Goal: Transaction & Acquisition: Purchase product/service

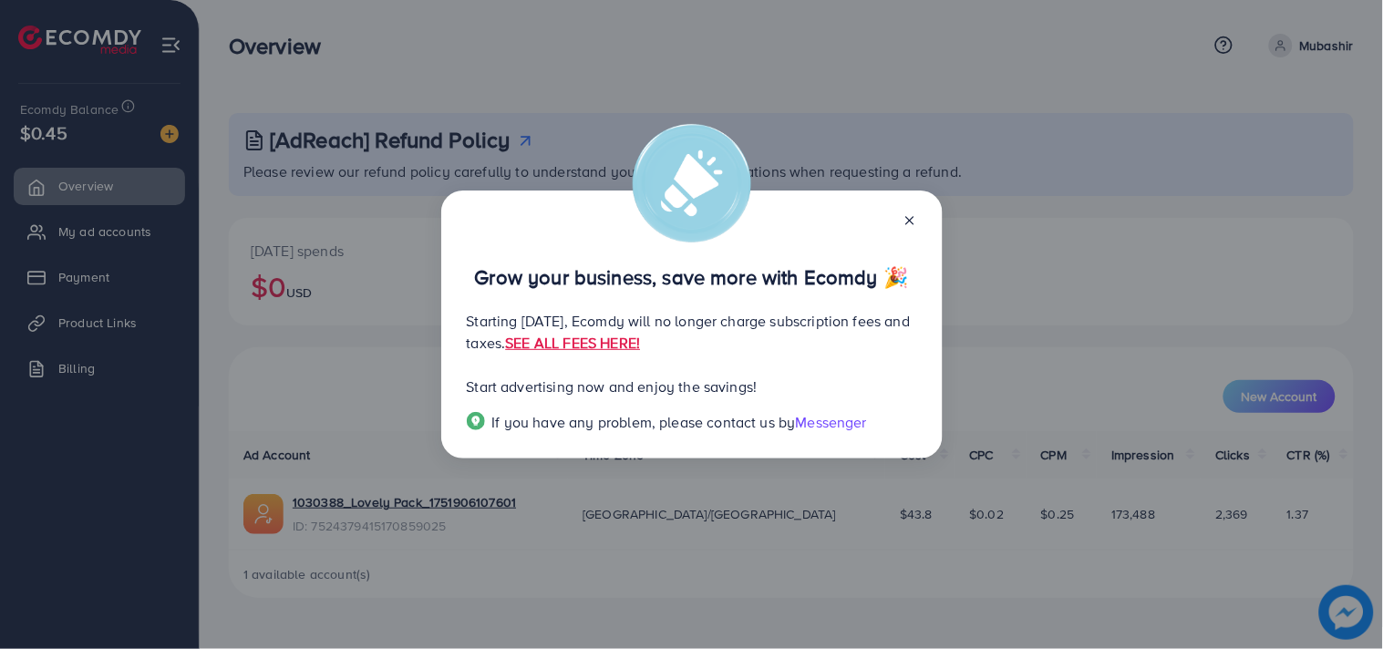
click at [913, 220] on icon at bounding box center [909, 220] width 15 height 15
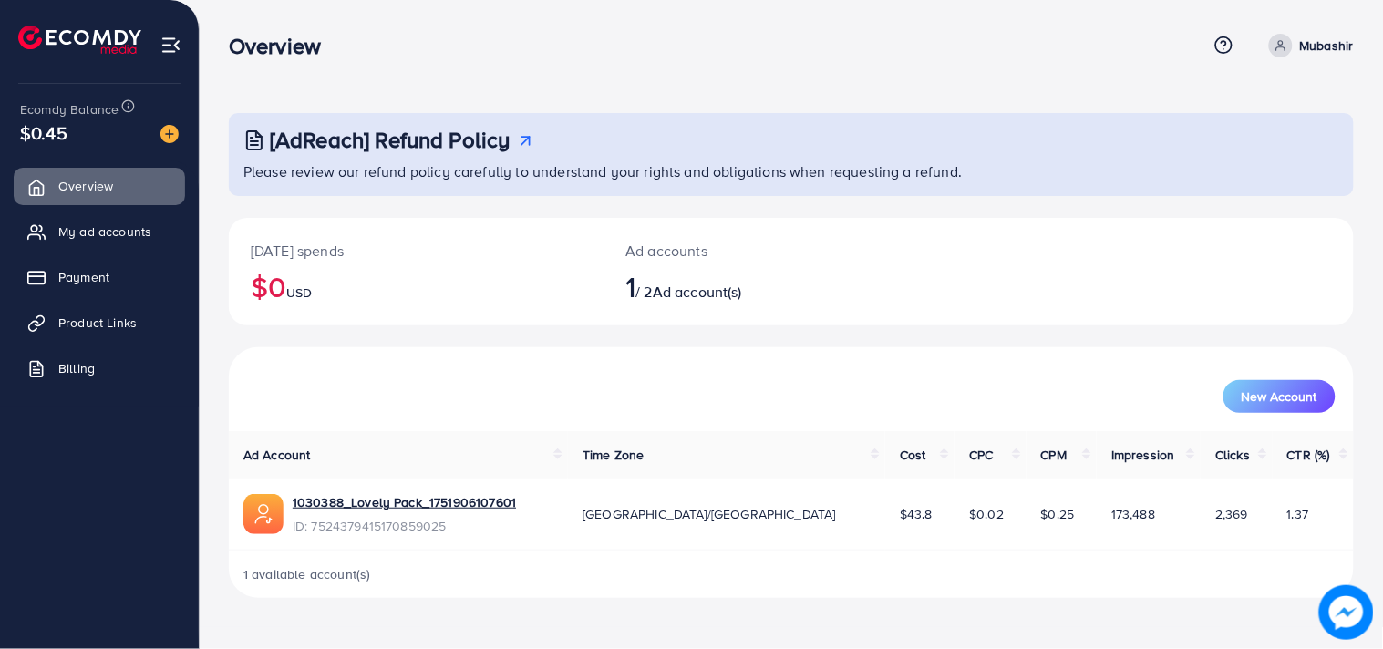
click at [1316, 46] on p "Mubashir" at bounding box center [1327, 46] width 54 height 22
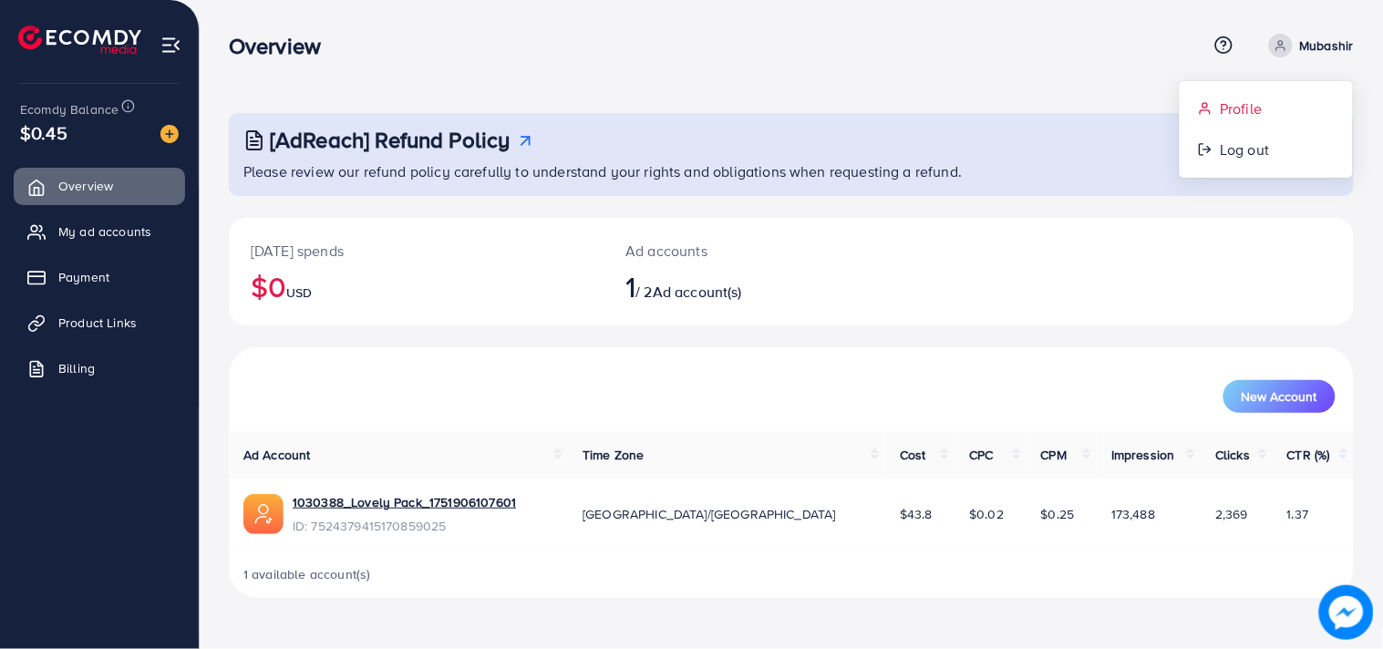
click at [1214, 108] on link "Profile" at bounding box center [1265, 108] width 173 height 41
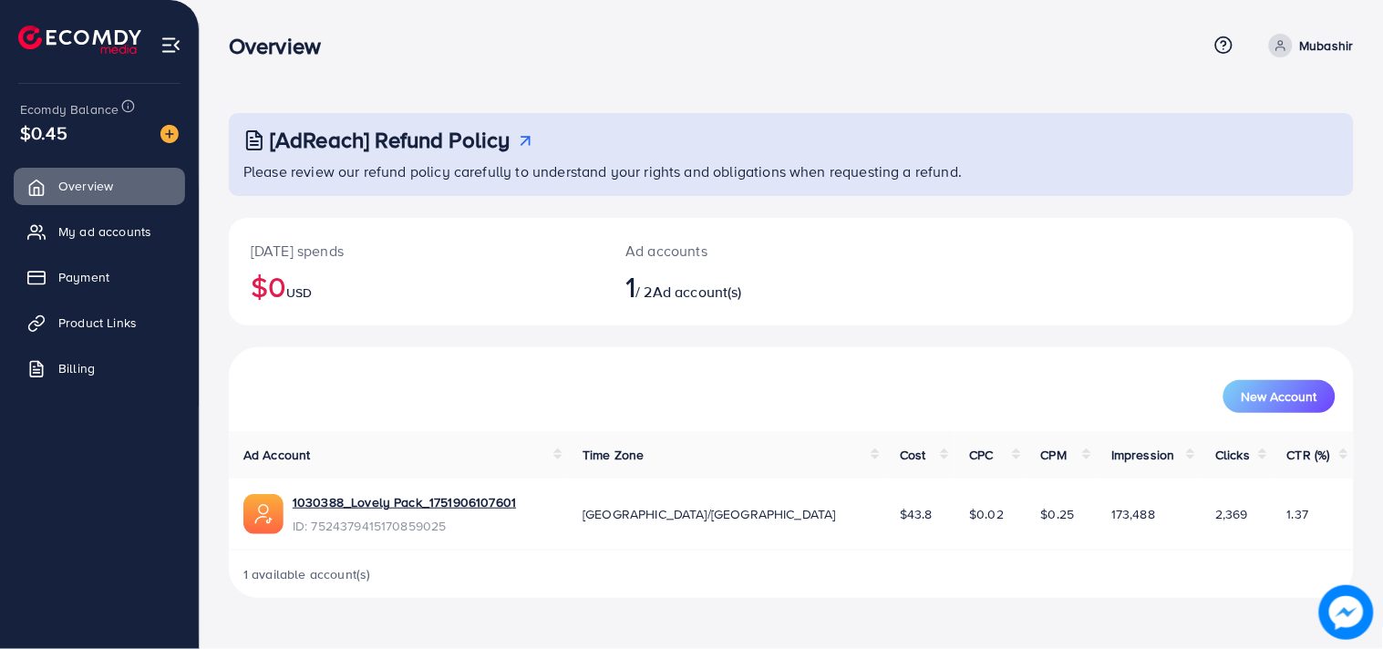
select select "********"
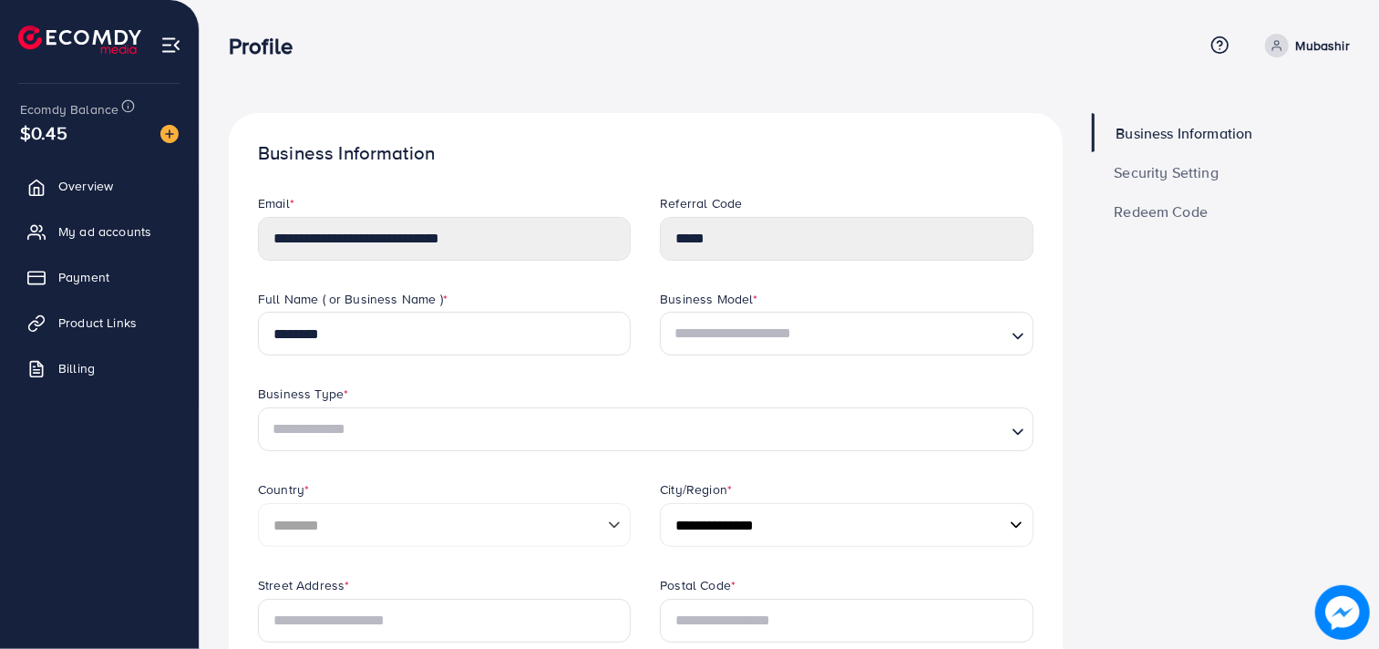
click at [1176, 171] on span "Security Setting" at bounding box center [1167, 172] width 105 height 15
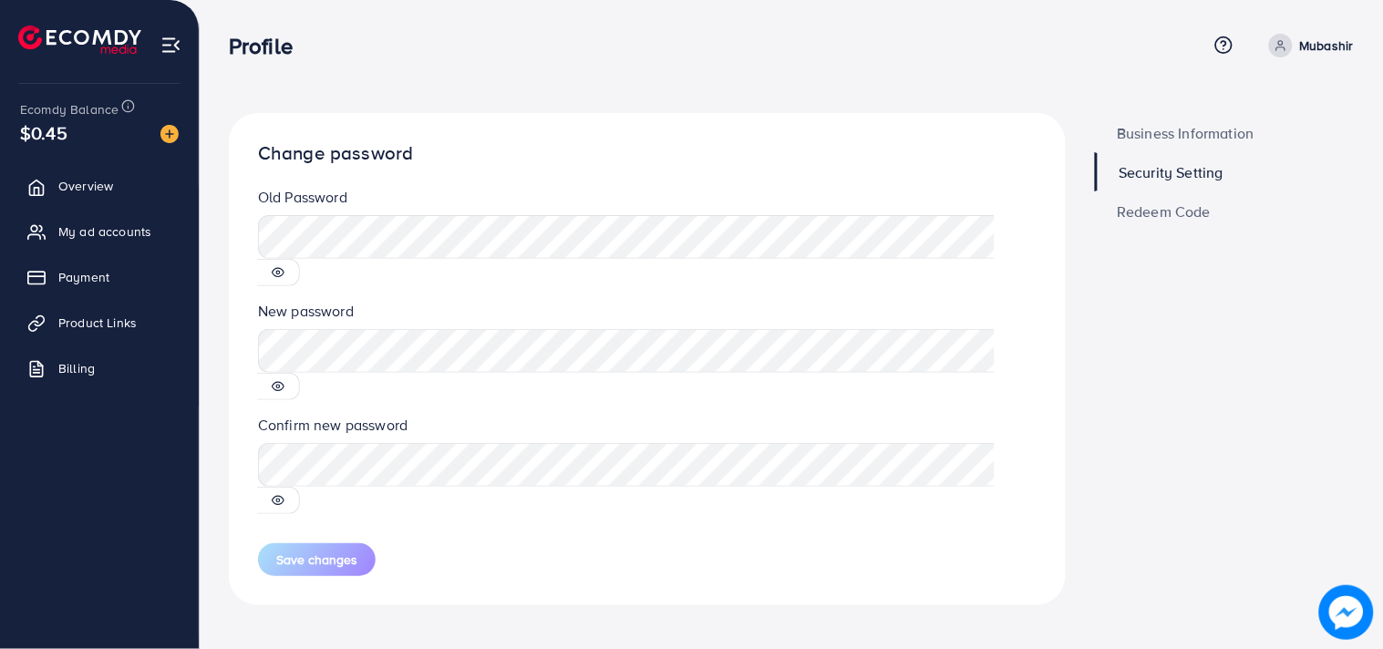
click at [284, 380] on icon at bounding box center [278, 386] width 13 height 13
click at [284, 383] on icon at bounding box center [279, 387] width 12 height 8
click at [75, 186] on span "Overview" at bounding box center [90, 186] width 55 height 18
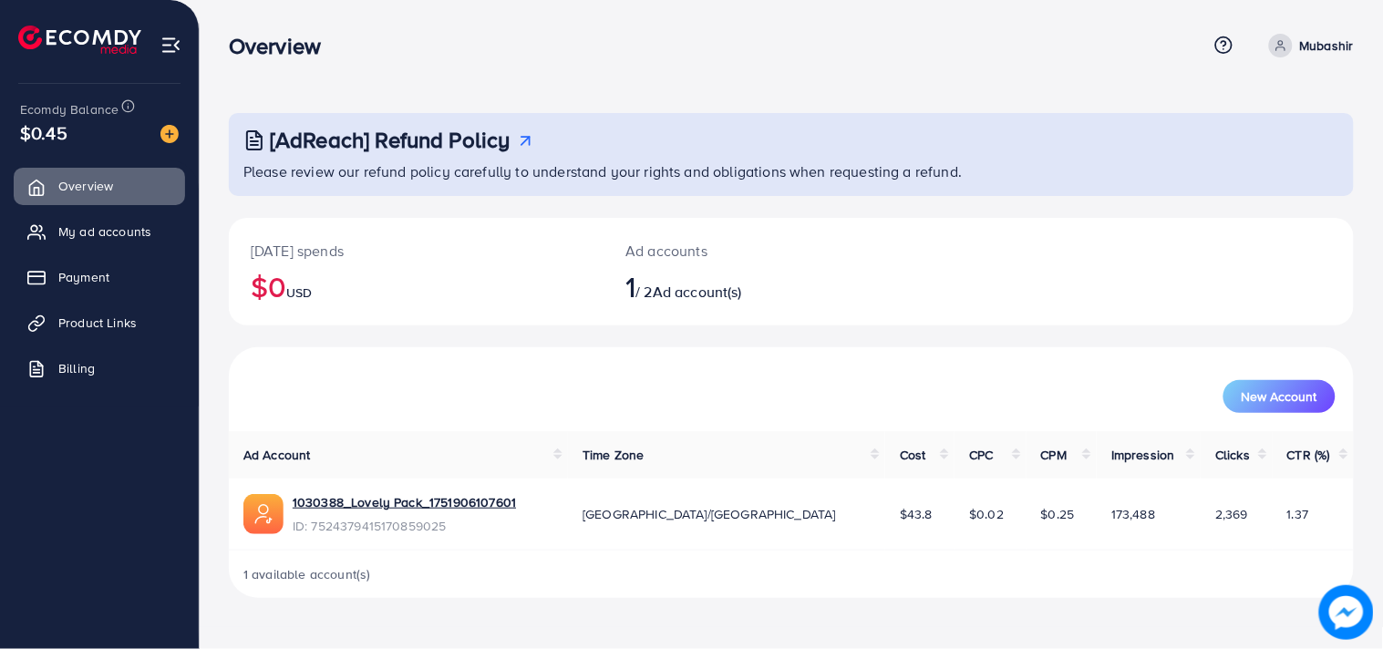
drag, startPoint x: 1382, startPoint y: 271, endPoint x: 1382, endPoint y: 383, distance: 112.1
click at [1382, 381] on div "[AdReach] Refund Policy Please review our refund policy carefully to understand…" at bounding box center [791, 313] width 1183 height 627
click at [75, 238] on span "My ad accounts" at bounding box center [109, 231] width 93 height 18
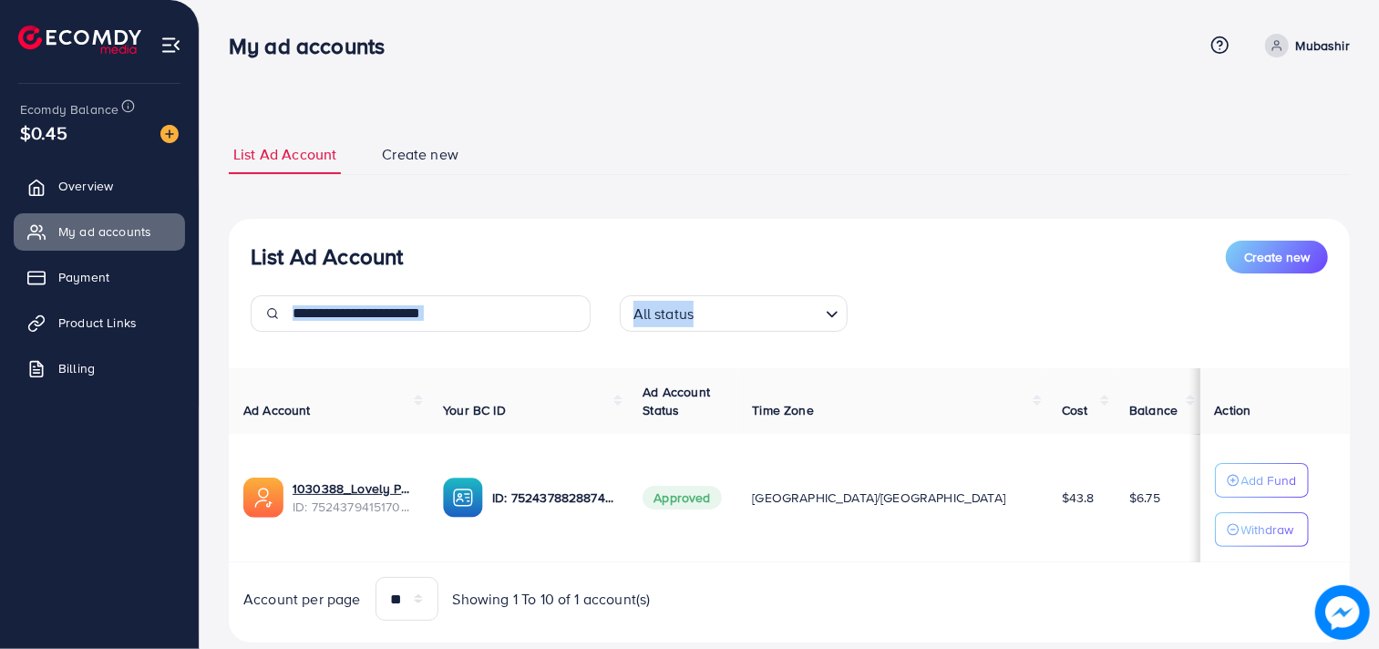
drag, startPoint x: 1377, startPoint y: 213, endPoint x: 1379, endPoint y: 284, distance: 71.1
click at [1379, 284] on html "My ad accounts Help Center Contact Support Term and policy About Us Mubashir Pr…" at bounding box center [689, 324] width 1379 height 649
click at [1231, 144] on ul "List Ad Account Create new" at bounding box center [789, 155] width 1121 height 40
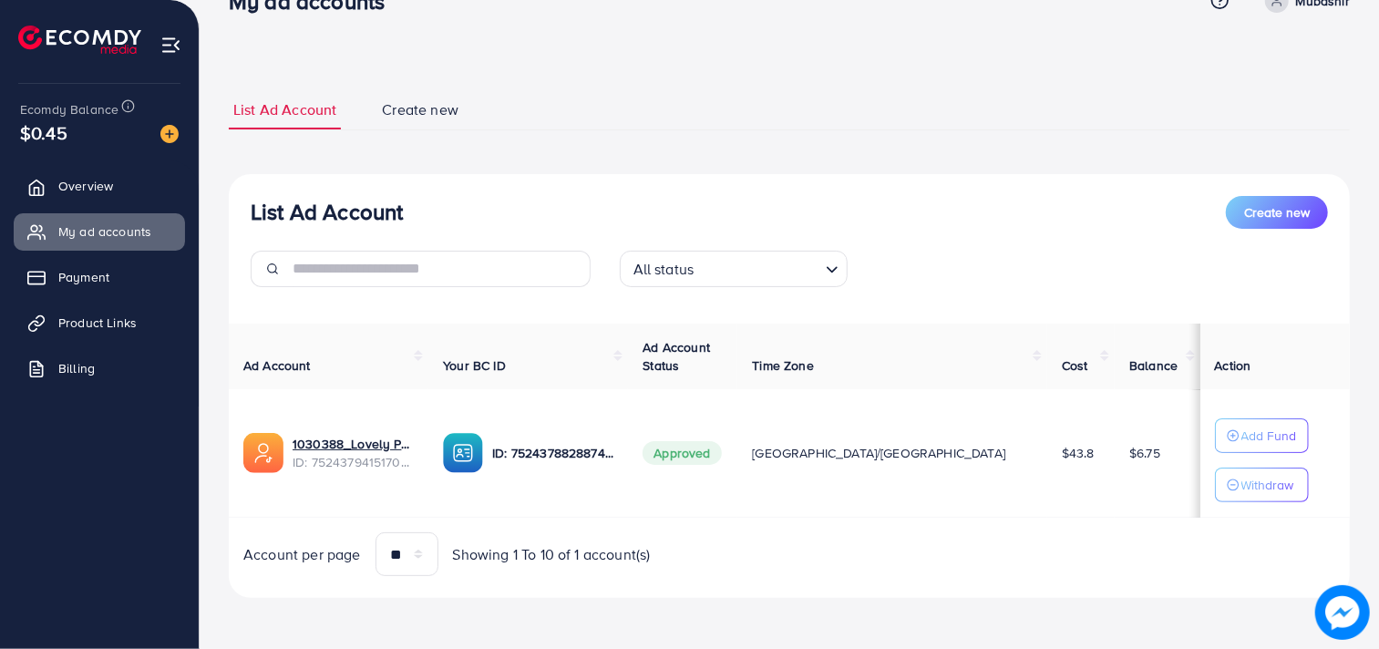
click at [1376, 264] on div "List Ad Account Create new List Ad Account Create new All status Loading... Ad …" at bounding box center [789, 302] width 1179 height 694
drag, startPoint x: 1379, startPoint y: 253, endPoint x: 1382, endPoint y: 222, distance: 31.1
click at [1379, 222] on html "My ad accounts Help Center Contact Support Term and policy About Us Mubashir Pr…" at bounding box center [689, 279] width 1379 height 649
click at [1238, 142] on div "List Ad Account Create new List Ad Account Create new All status Loading... Ad …" at bounding box center [789, 344] width 1121 height 508
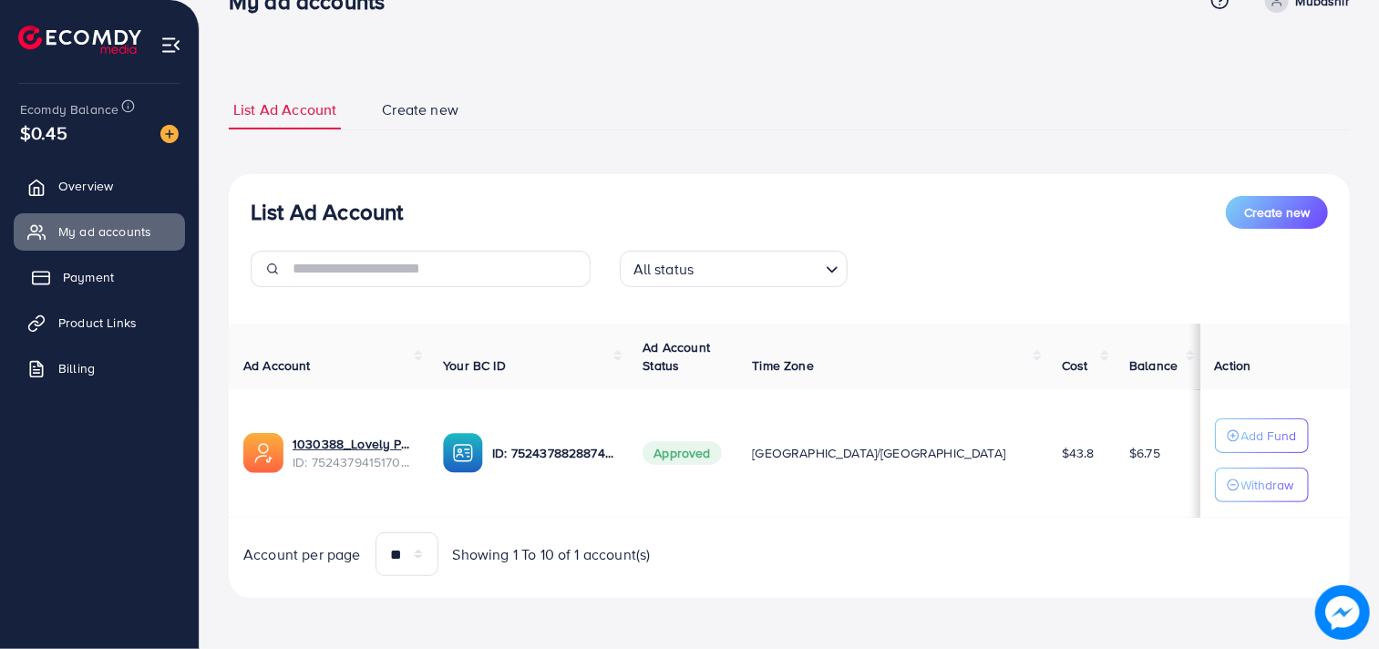
click at [62, 264] on link "Payment" at bounding box center [99, 277] width 171 height 36
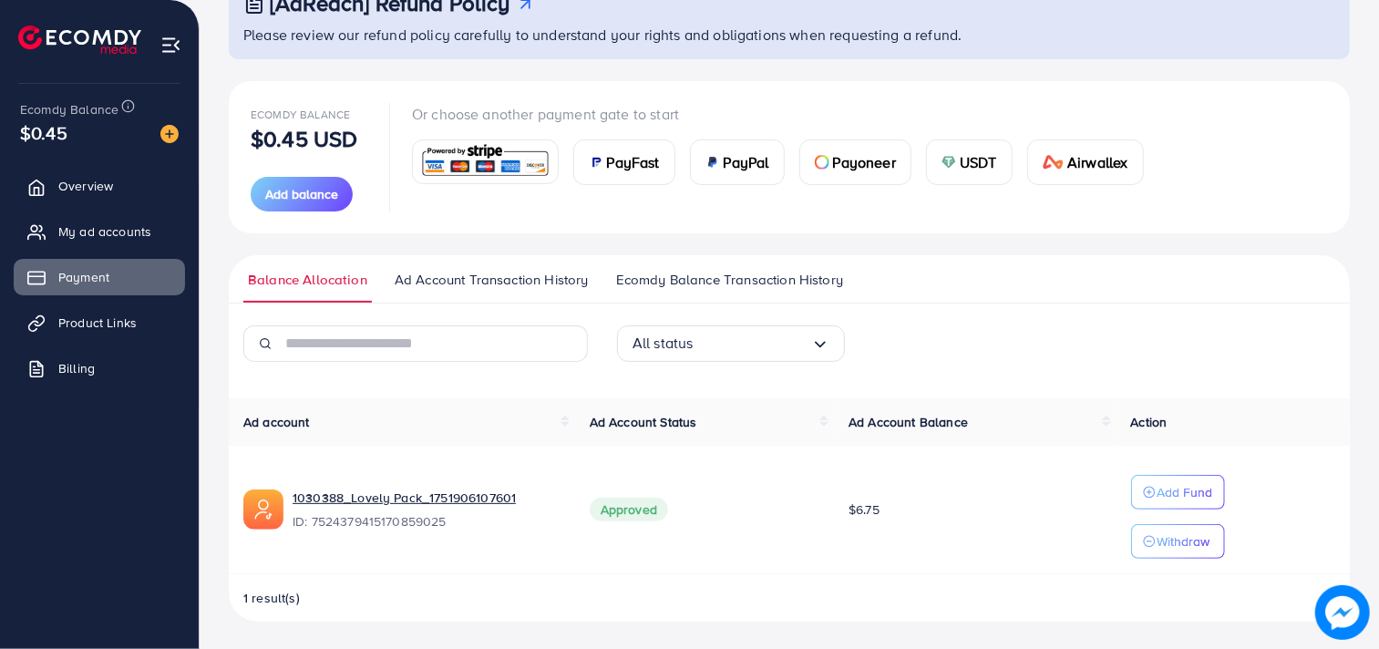
scroll to position [139, 0]
drag, startPoint x: 1378, startPoint y: 263, endPoint x: 1382, endPoint y: 210, distance: 53.0
click at [1379, 210] on html "Payment Help Center Contact Support Term and policy About Us Mubashir Profile L…" at bounding box center [689, 185] width 1379 height 649
click at [1373, 214] on div "[AdReach] Refund Policy Please review our refund policy carefully to understand…" at bounding box center [789, 255] width 1179 height 788
click at [112, 314] on span "Product Links" at bounding box center [102, 323] width 78 height 18
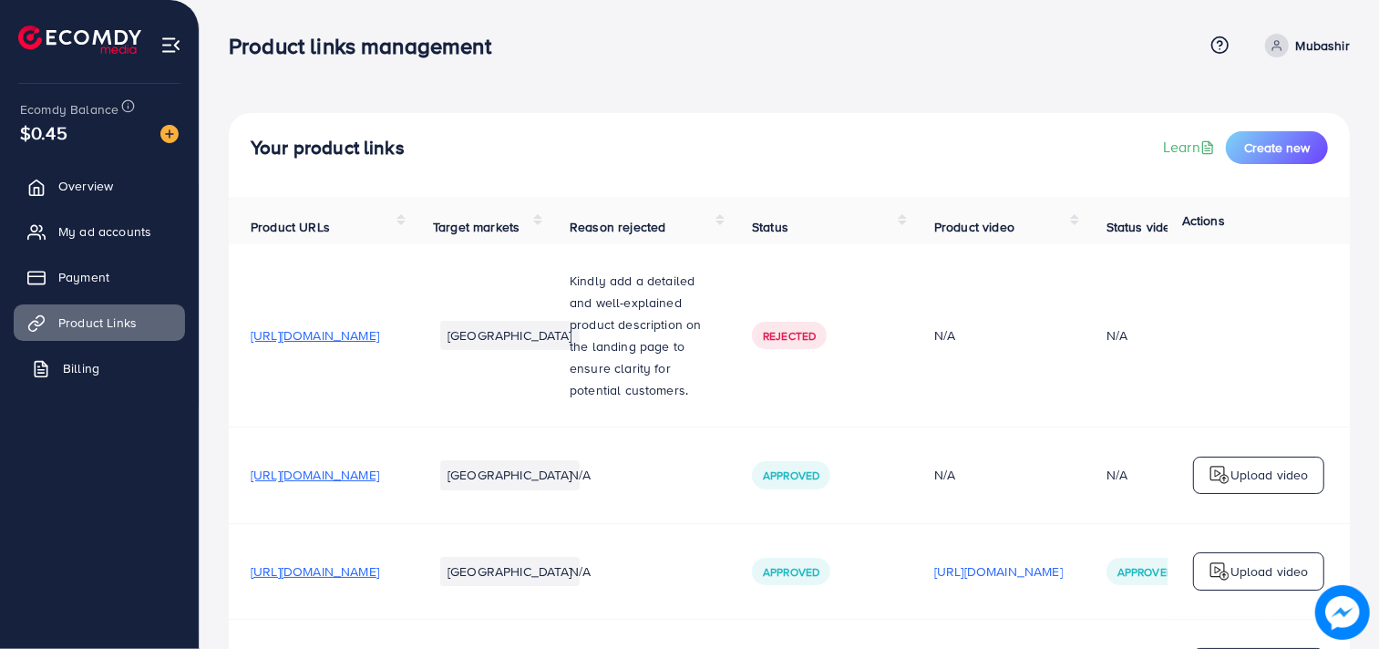
click at [106, 357] on link "Billing" at bounding box center [99, 368] width 171 height 36
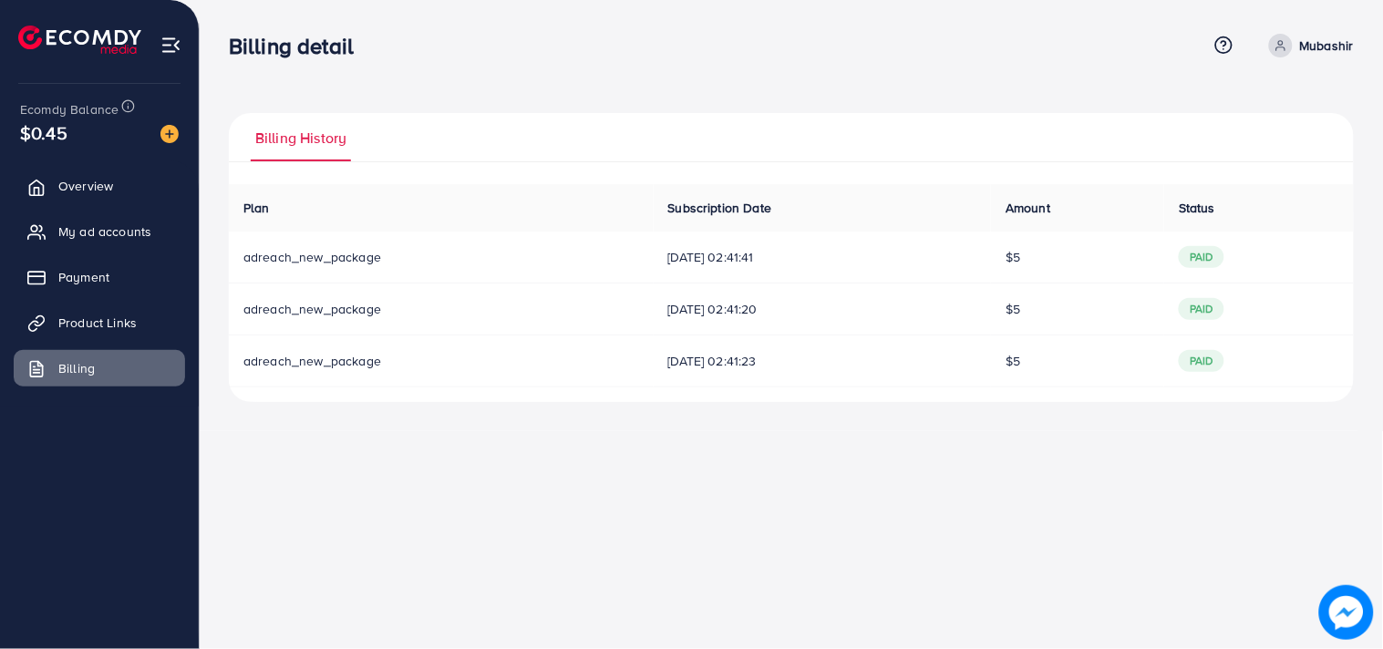
click at [301, 141] on span "Billing History" at bounding box center [300, 138] width 91 height 21
click at [1229, 46] on icon at bounding box center [1223, 45] width 19 height 19
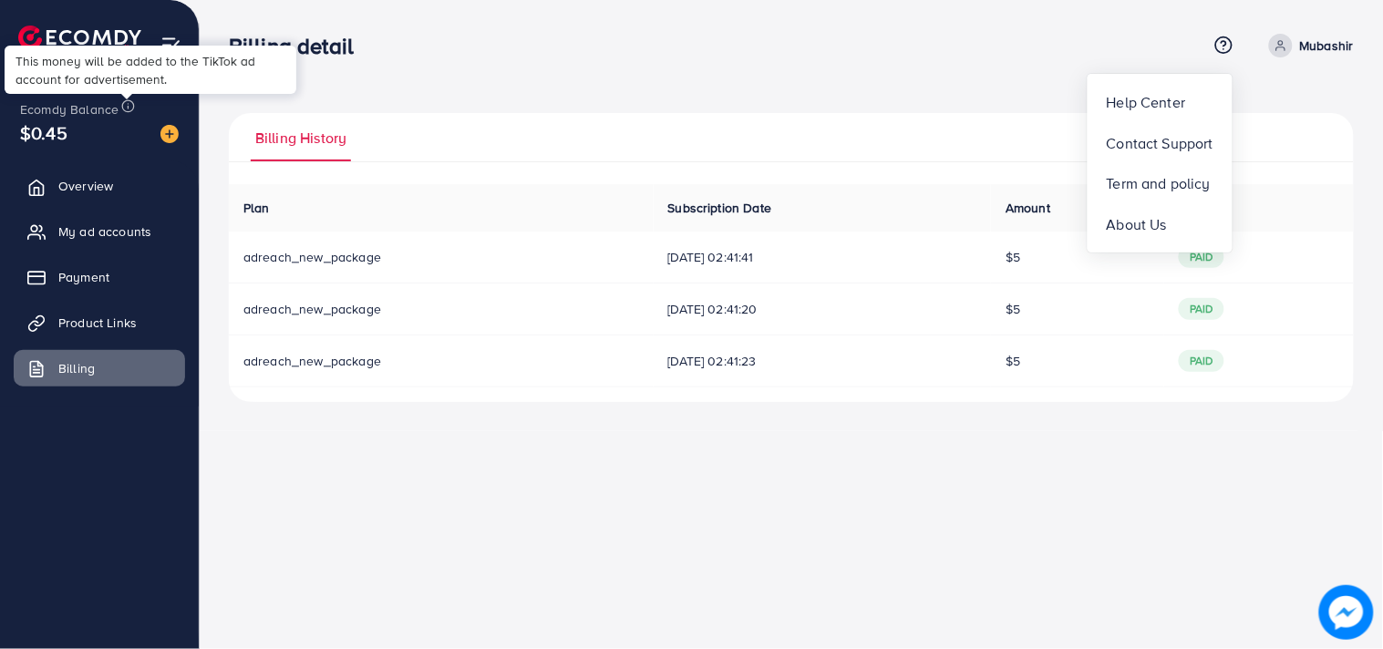
click at [173, 49] on div "This money will be added to the TikTok ad account for advertisement." at bounding box center [151, 70] width 292 height 48
click at [381, 76] on nav "Billing detail Help Center Contact Support Term and policy About Us Mubashir Pr…" at bounding box center [791, 45] width 1125 height 65
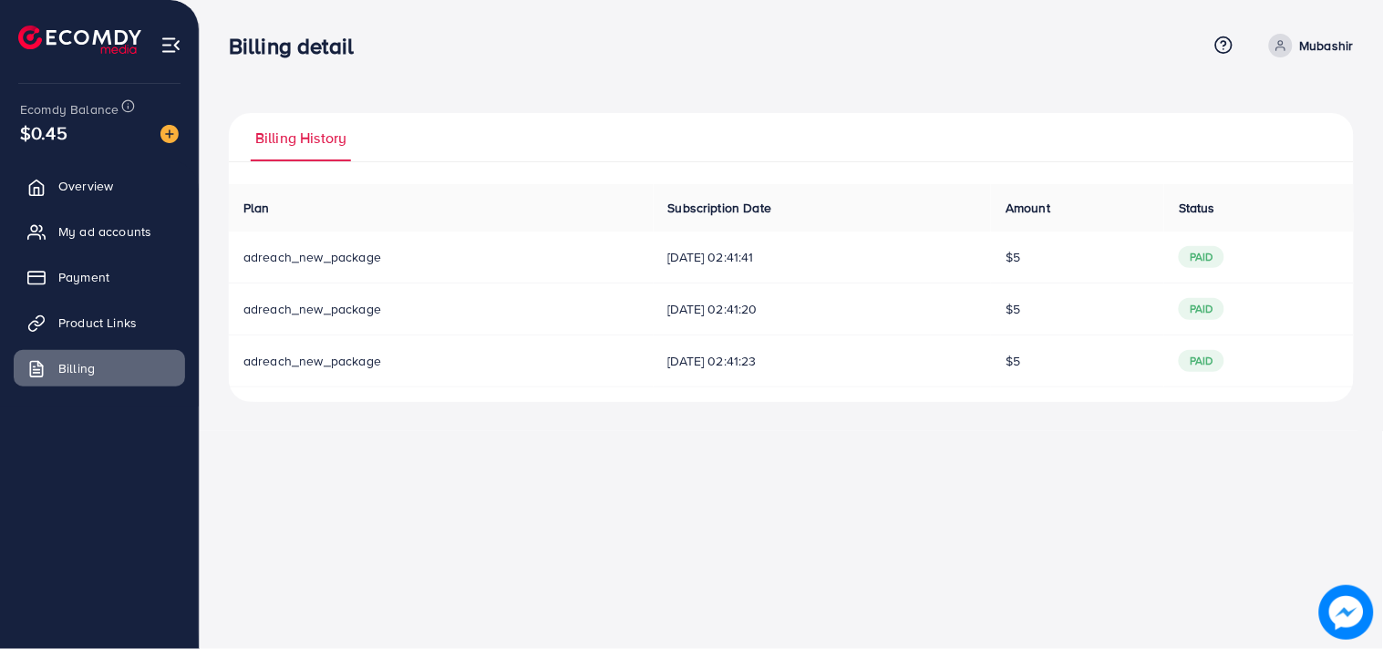
click at [175, 39] on img at bounding box center [170, 45] width 21 height 21
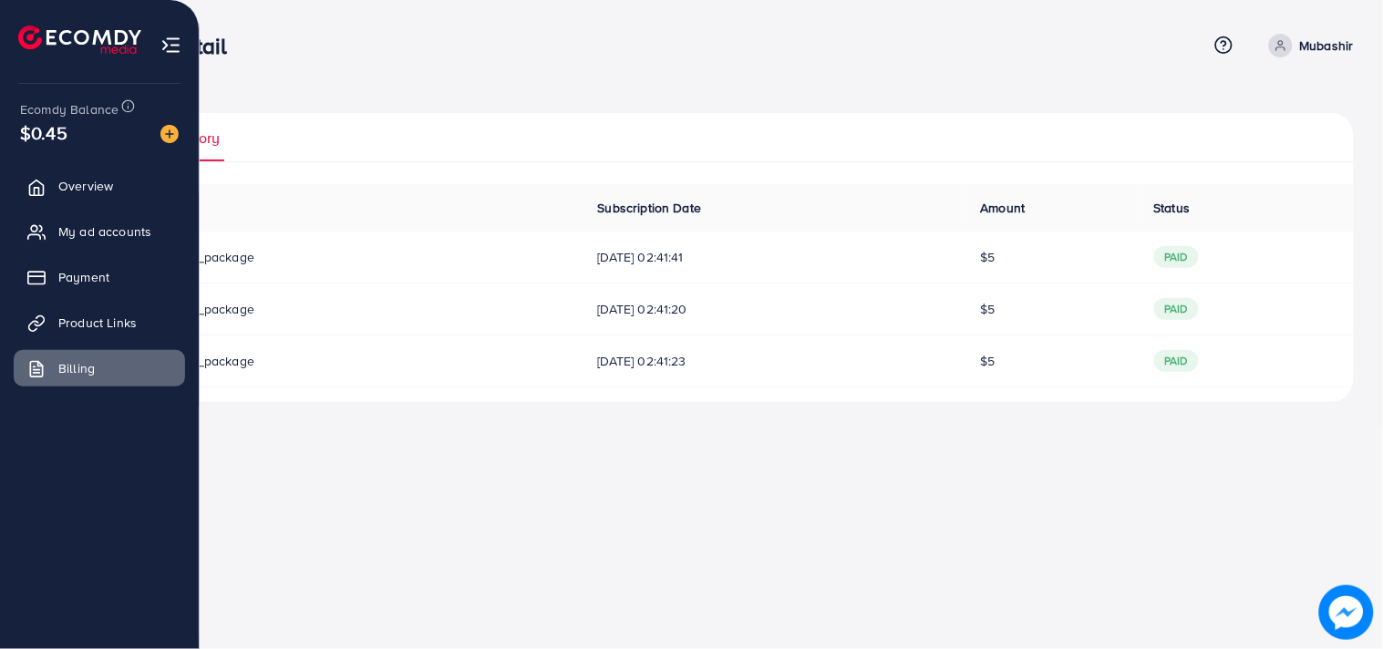
click at [29, 35] on img at bounding box center [79, 40] width 123 height 28
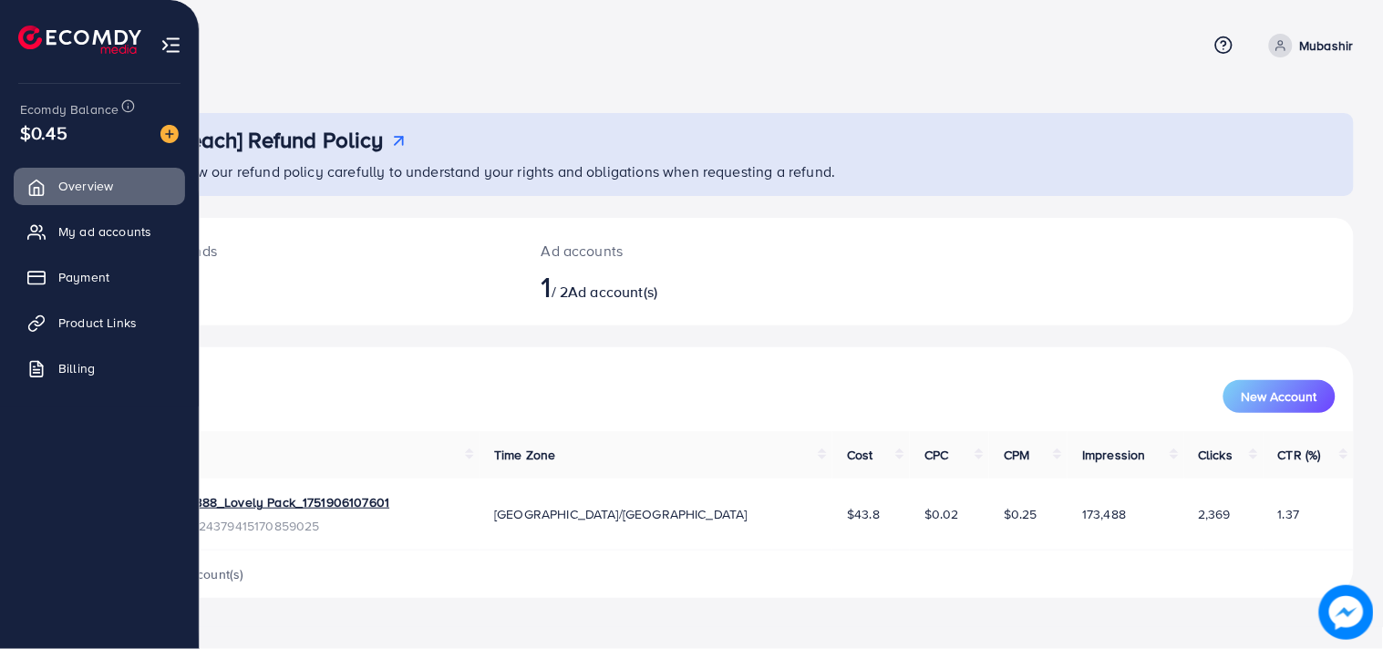
click at [160, 38] on img at bounding box center [170, 45] width 21 height 21
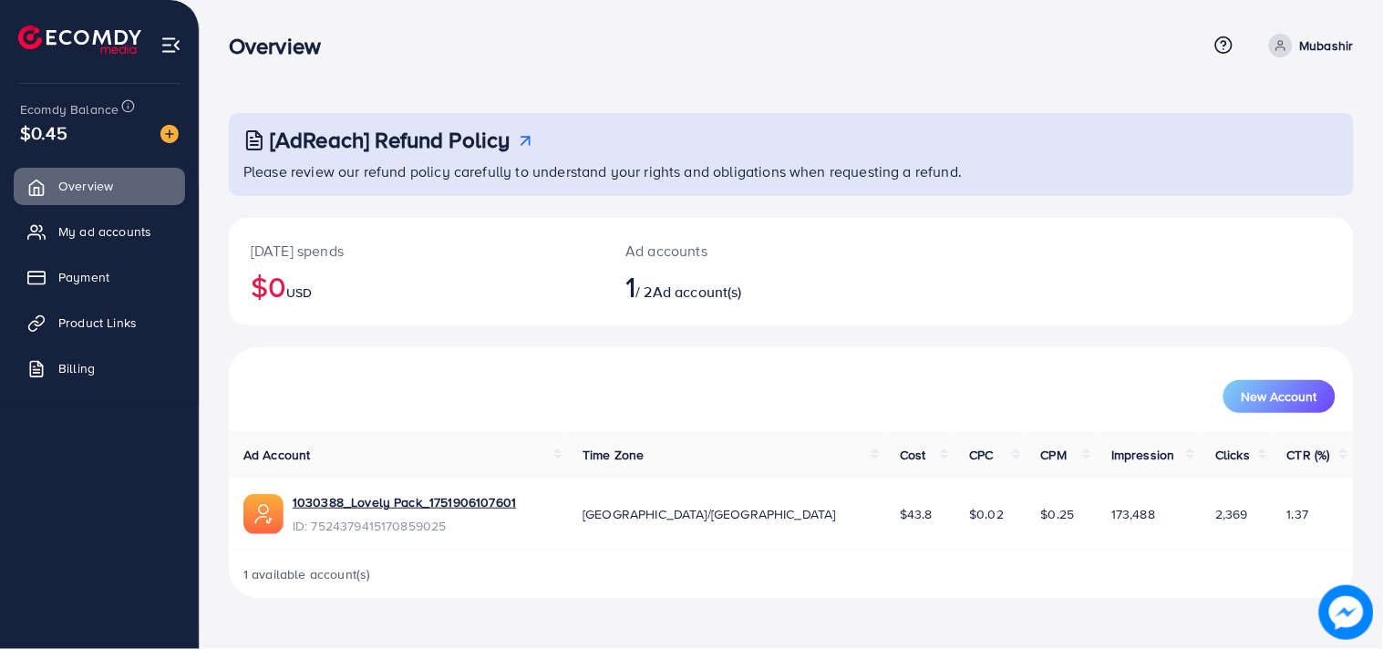
click at [180, 44] on img at bounding box center [170, 45] width 21 height 21
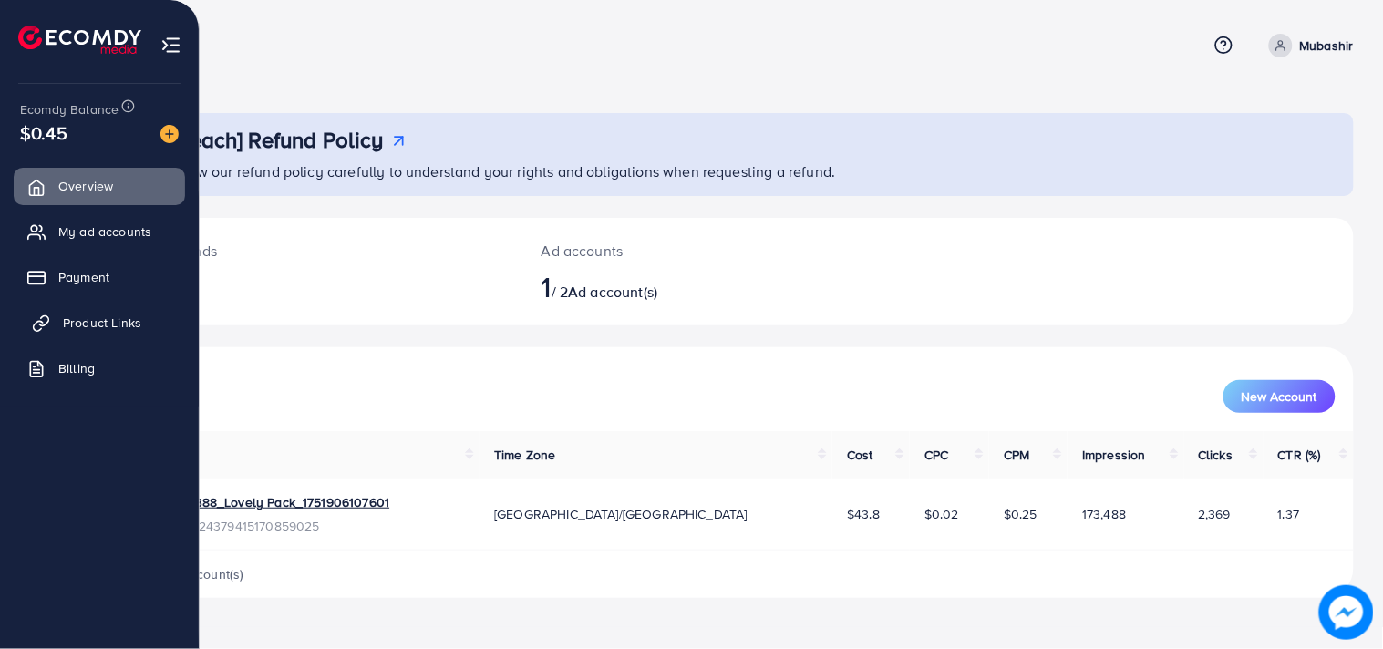
click at [44, 316] on icon at bounding box center [43, 321] width 9 height 10
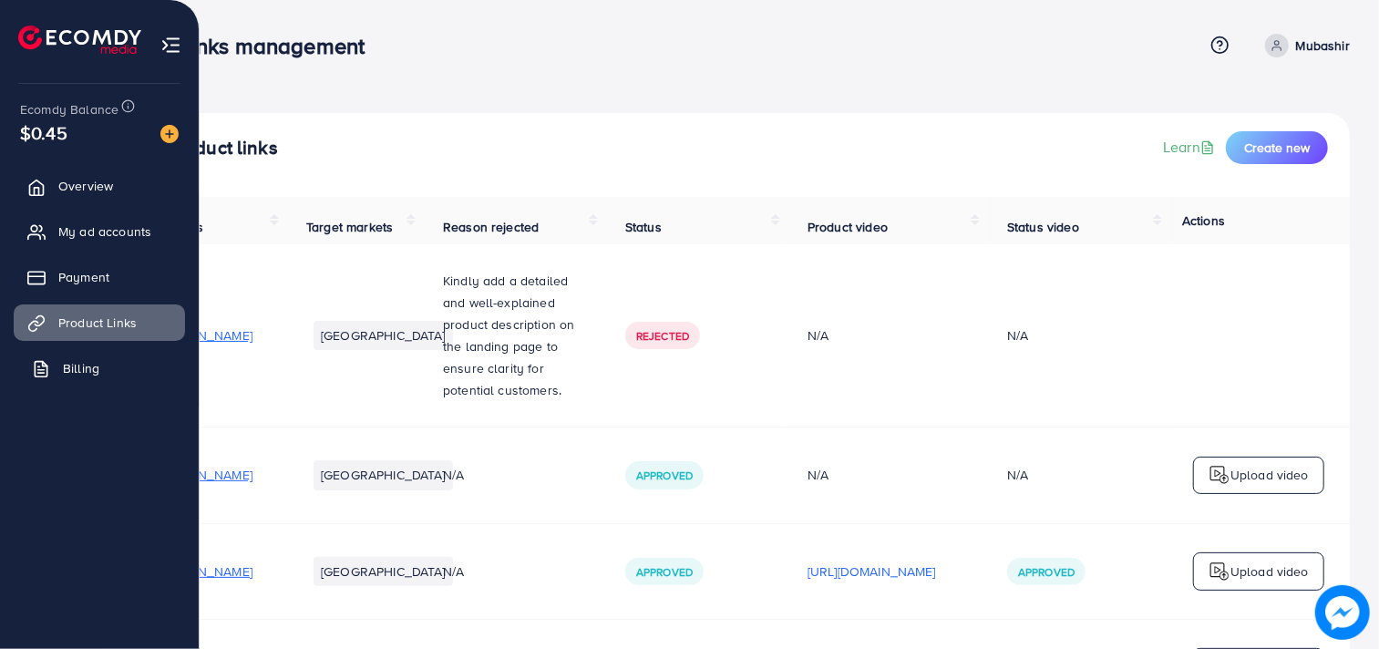
click at [53, 358] on link "Billing" at bounding box center [99, 368] width 171 height 36
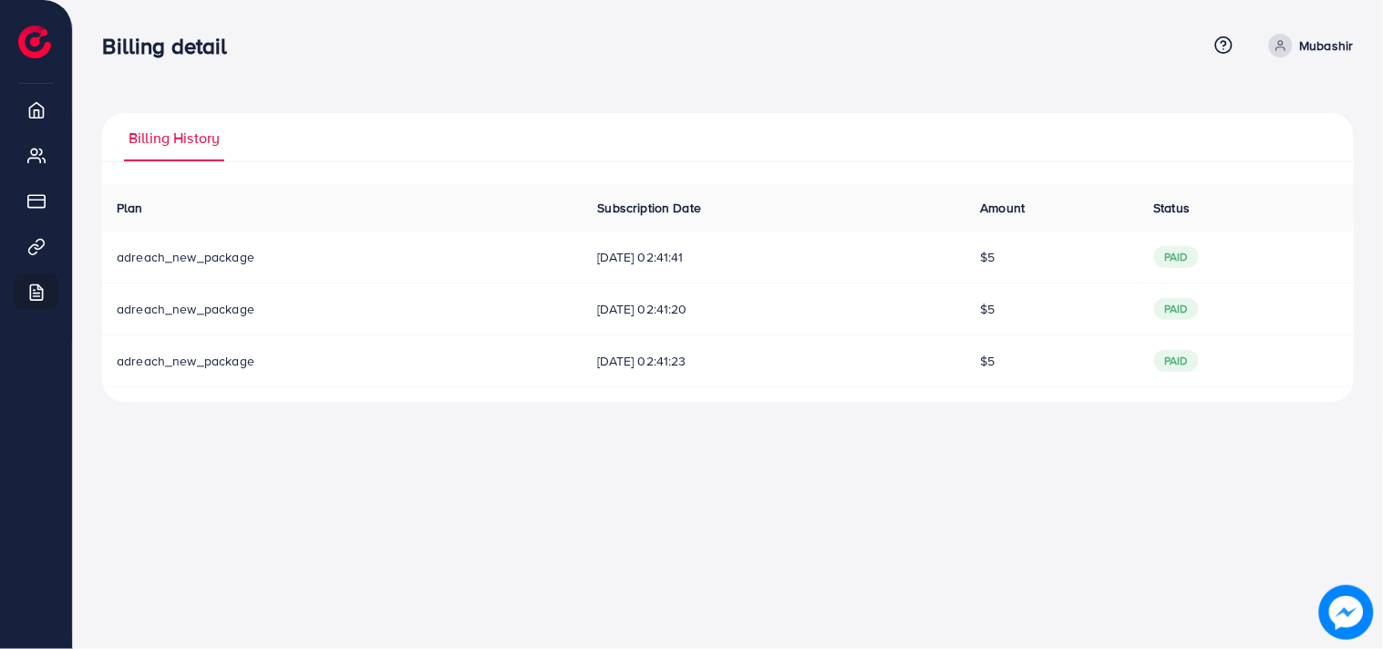
click at [1303, 38] on p "Mubashir" at bounding box center [1327, 46] width 54 height 22
click at [1244, 108] on span "Profile" at bounding box center [1241, 109] width 42 height 22
select select "********"
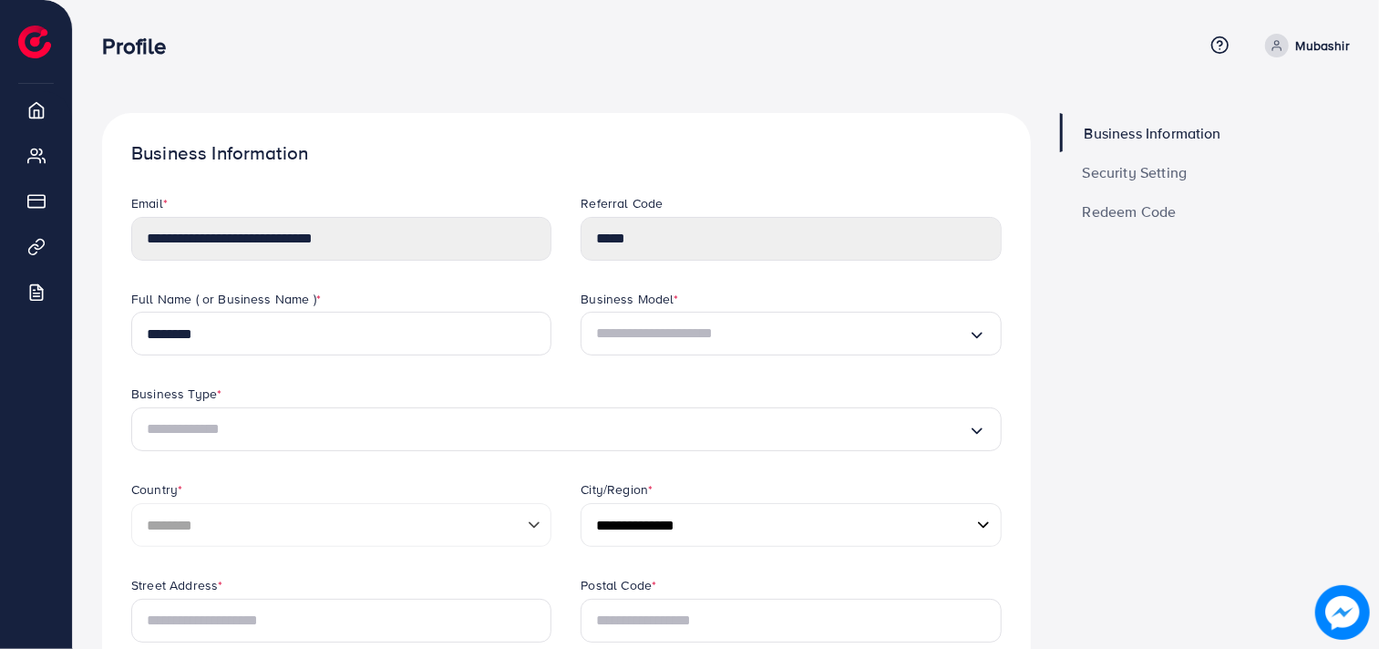
click at [1127, 224] on link "Redeem Code" at bounding box center [1205, 210] width 290 height 39
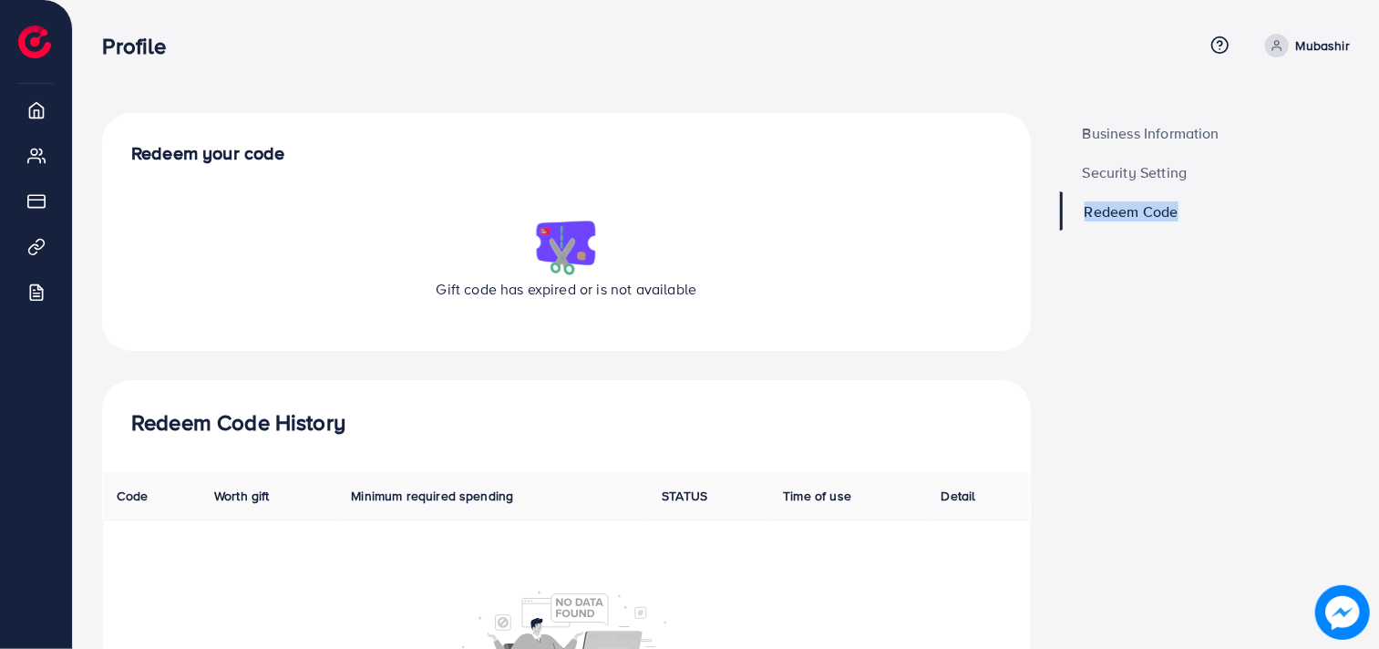
drag, startPoint x: 1376, startPoint y: 174, endPoint x: 1382, endPoint y: 288, distance: 114.1
click at [1379, 288] on html "**********" at bounding box center [689, 324] width 1379 height 649
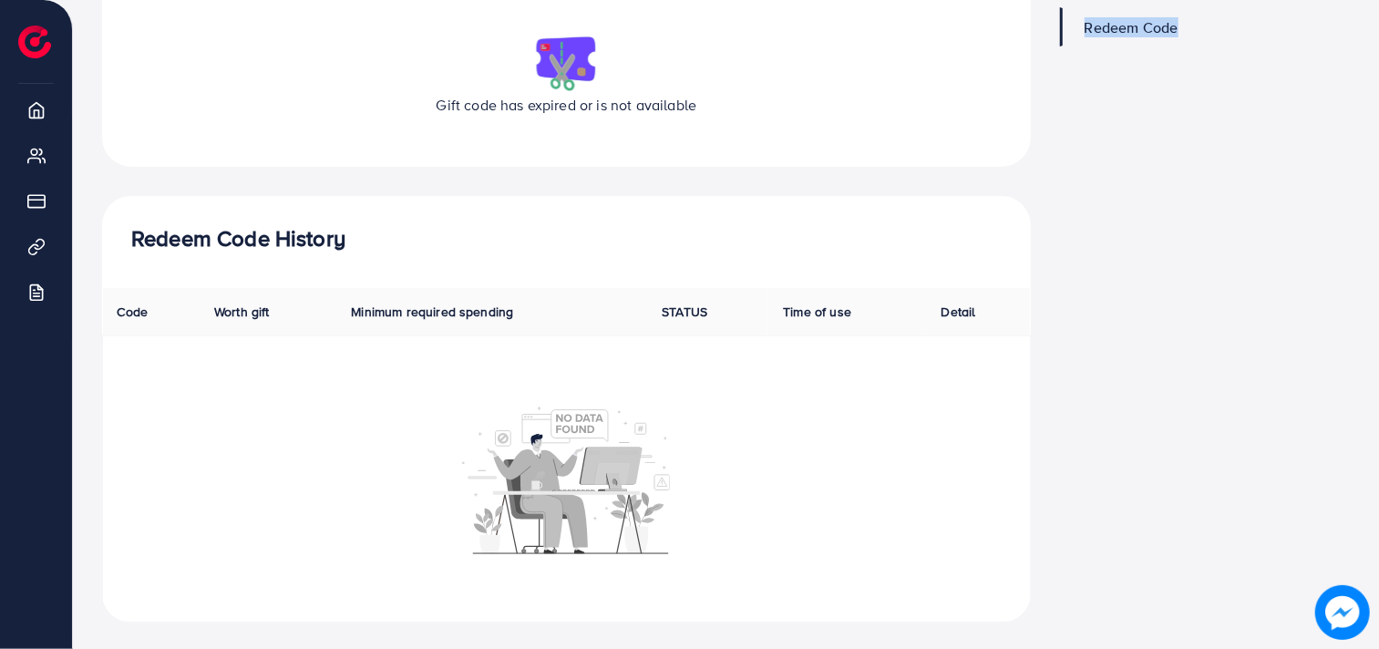
scroll to position [187, 0]
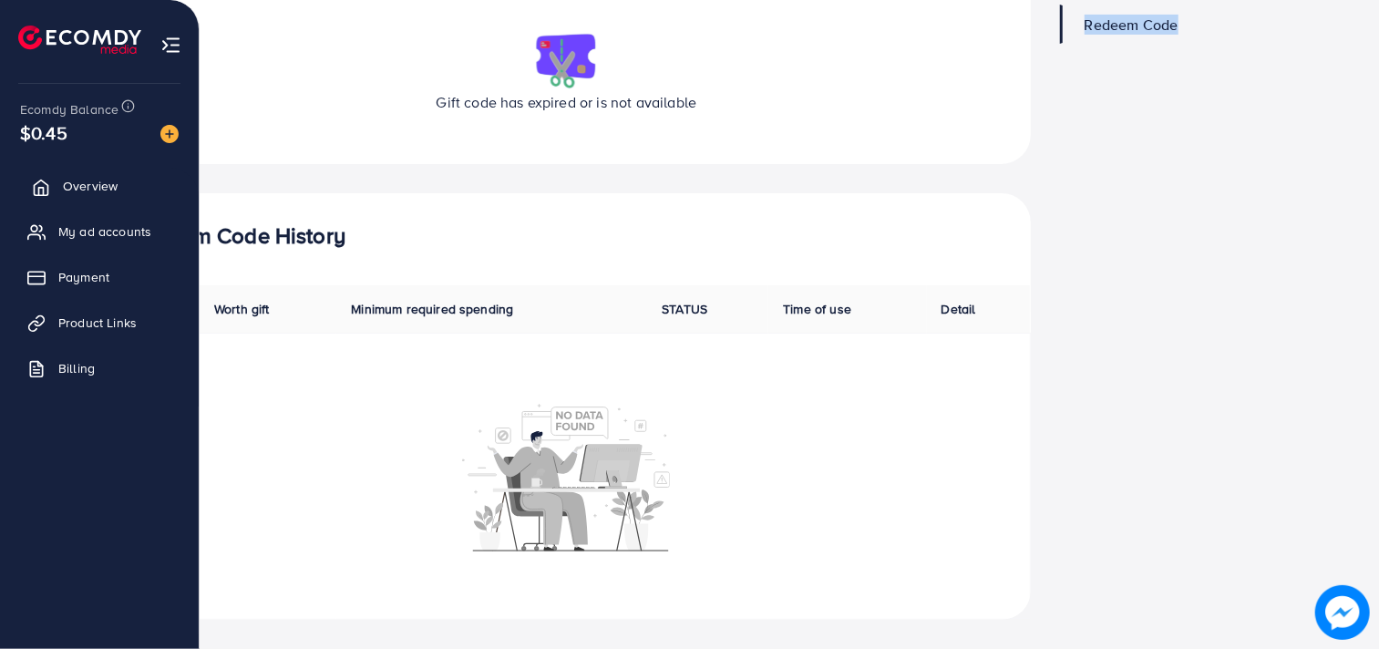
click at [50, 191] on link "Overview" at bounding box center [99, 186] width 171 height 36
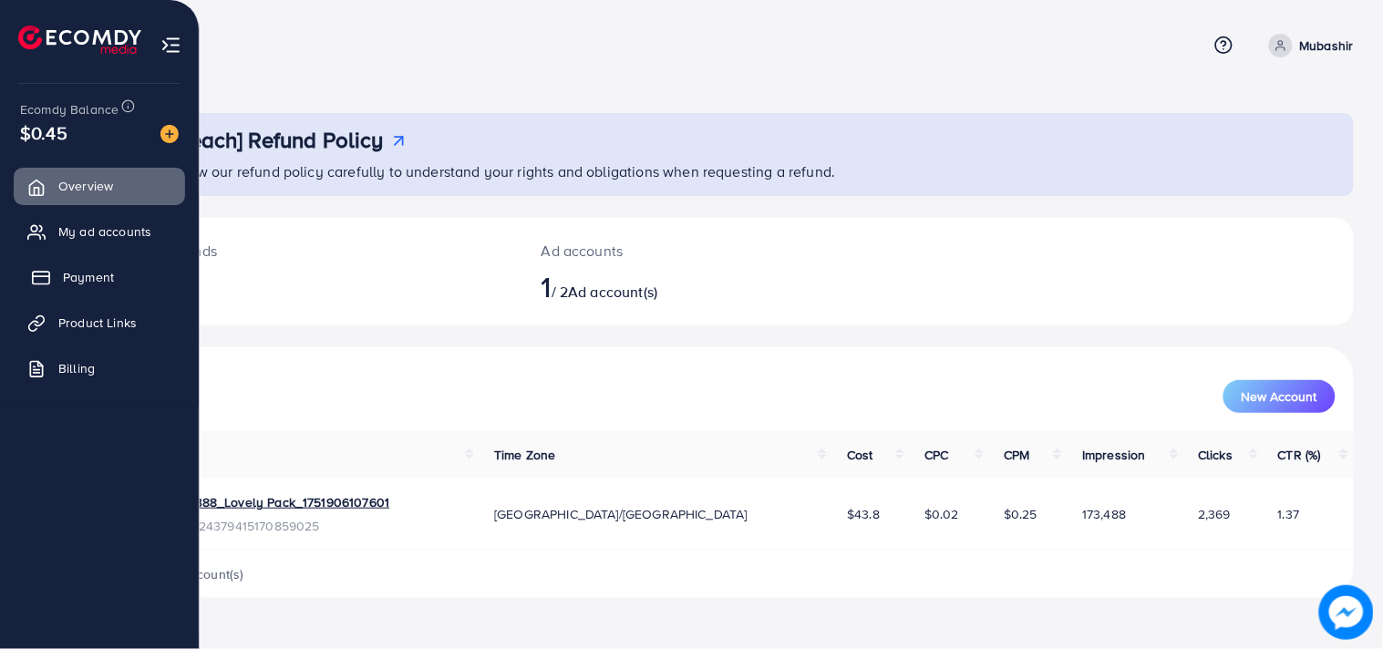
click at [69, 268] on span "Payment" at bounding box center [88, 277] width 51 height 18
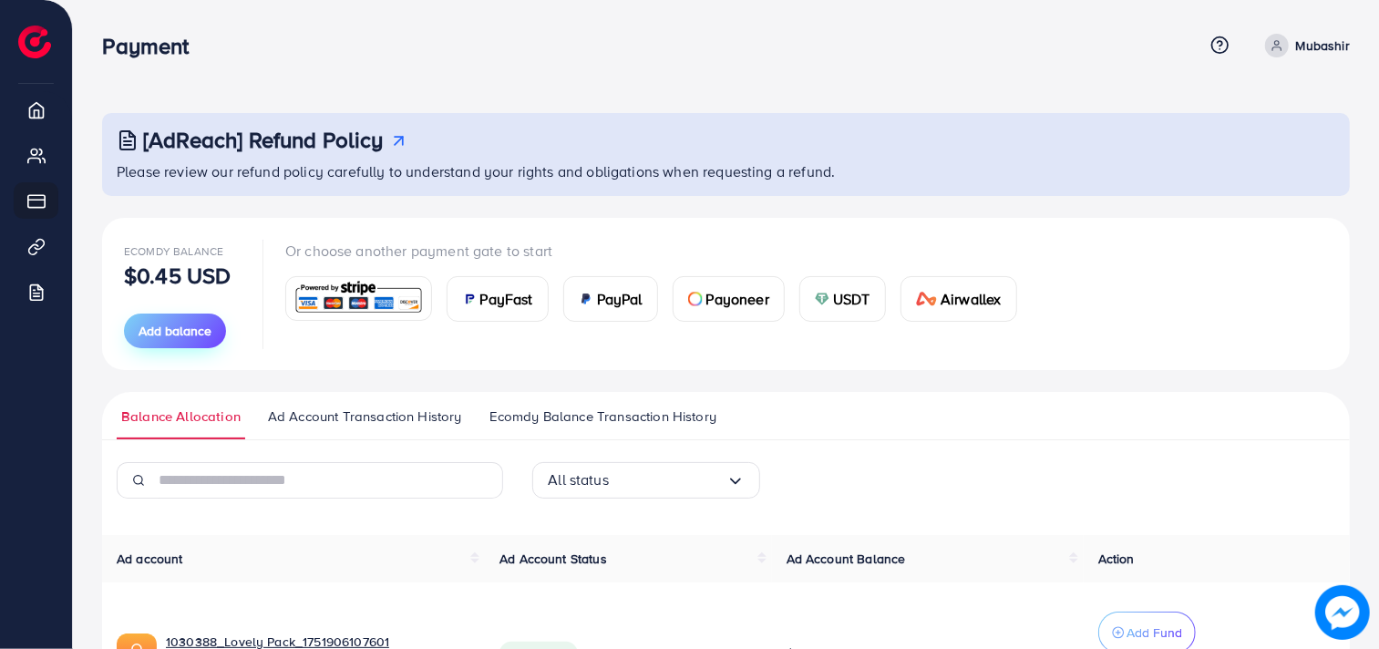
click at [185, 332] on span "Add balance" at bounding box center [175, 331] width 73 height 18
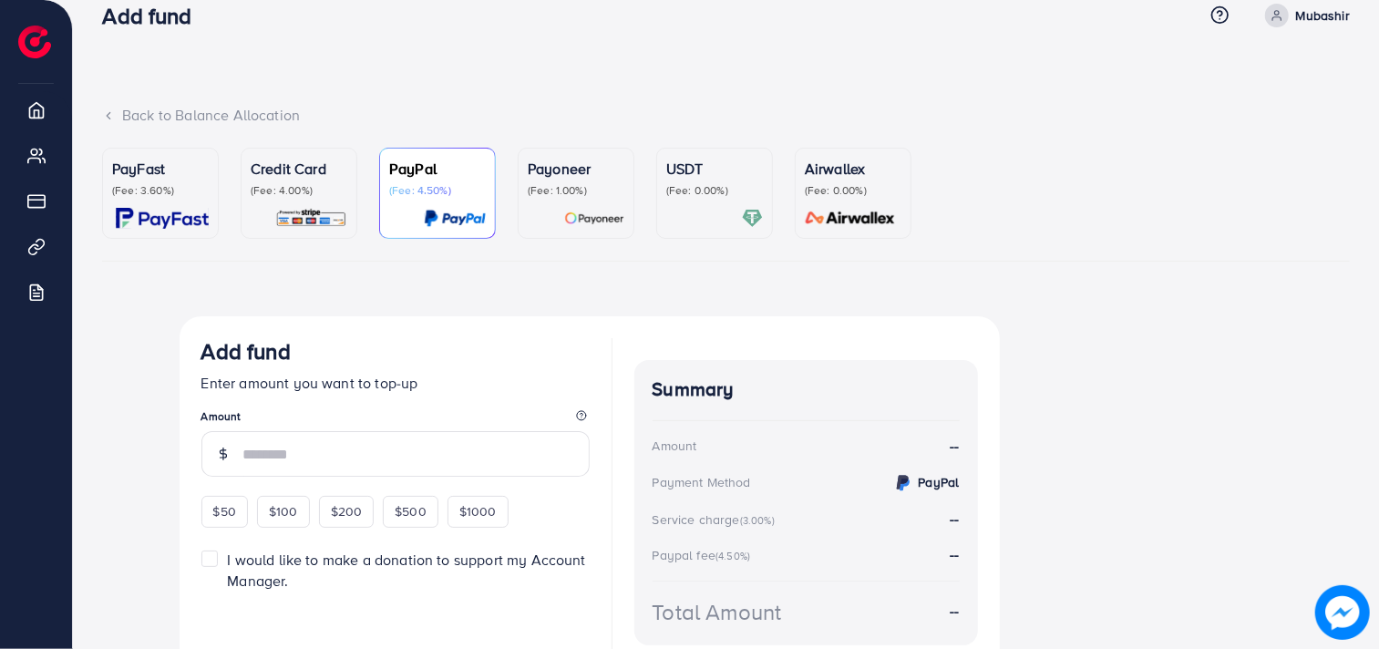
scroll to position [22, 0]
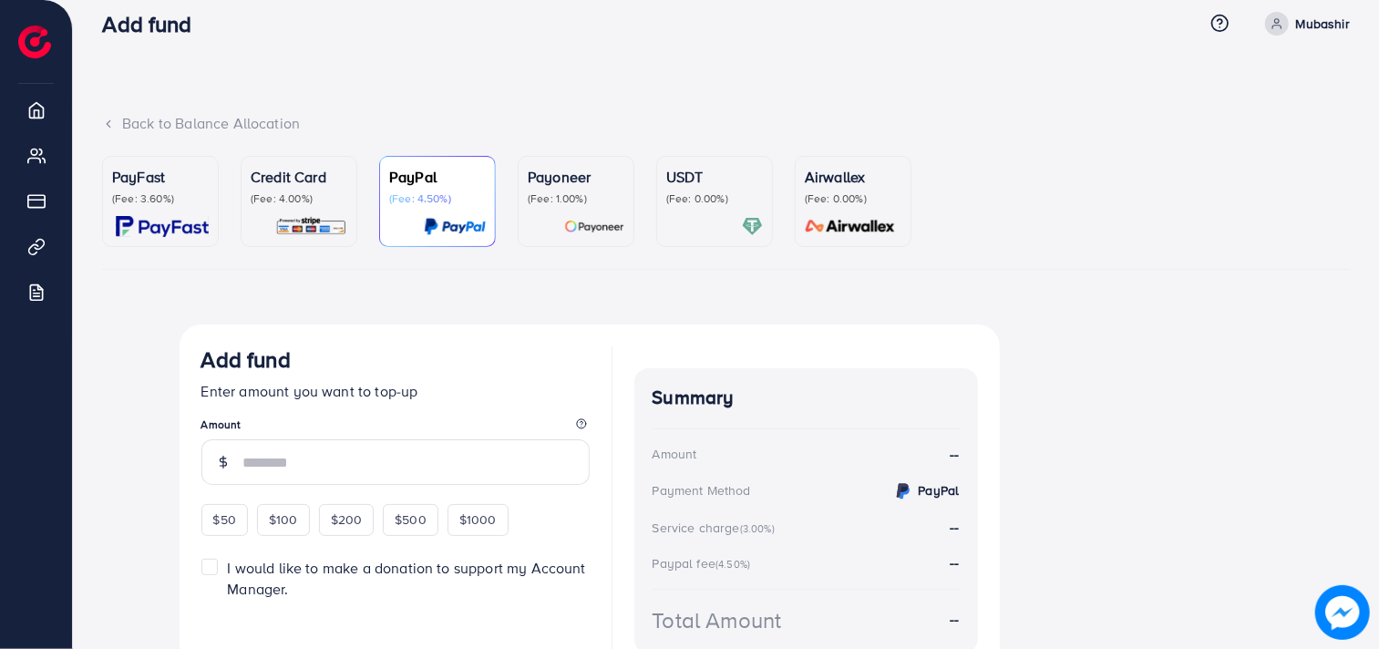
click at [201, 210] on div "PayFast (Fee: 3.60%)" at bounding box center [160, 201] width 97 height 71
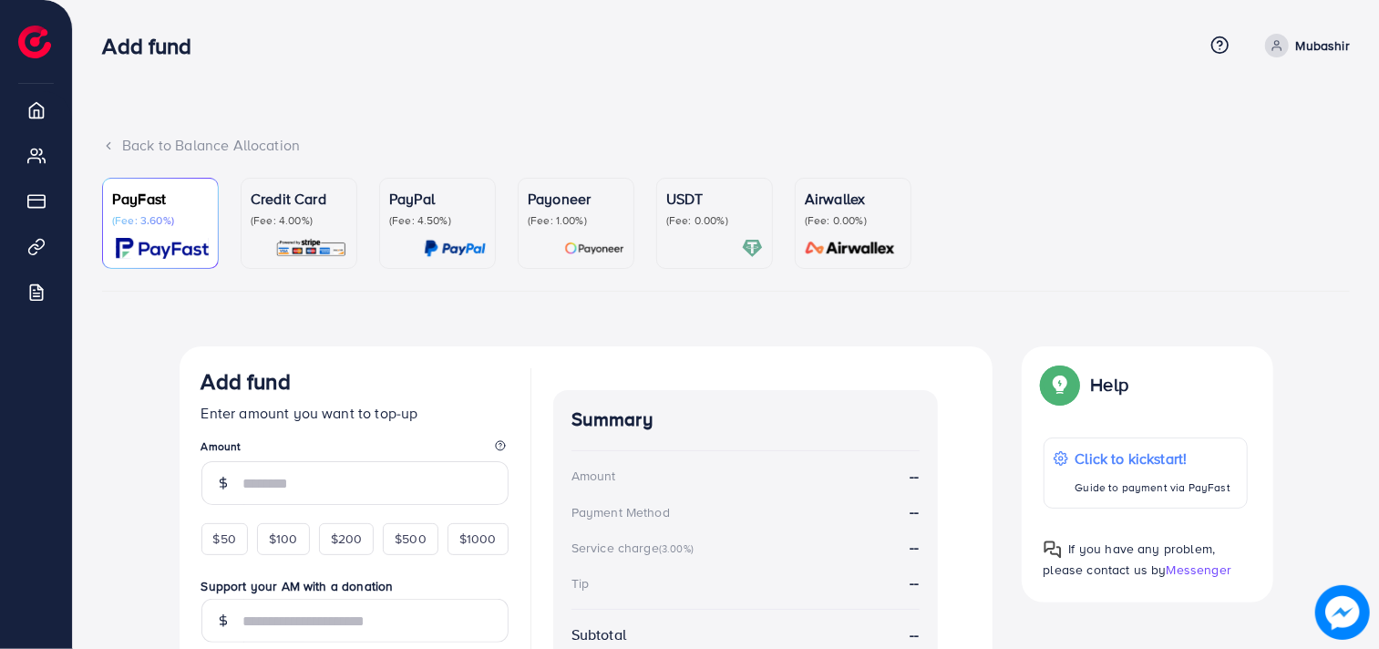
click at [110, 141] on icon at bounding box center [108, 145] width 13 height 13
